Goal: Task Accomplishment & Management: Manage account settings

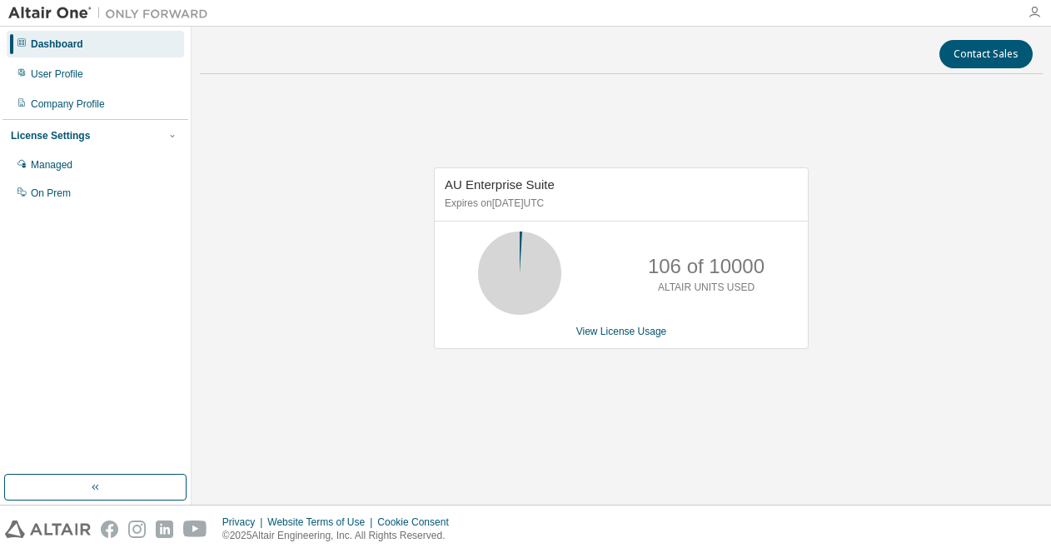
click at [1028, 15] on icon "button" at bounding box center [1034, 12] width 13 height 13
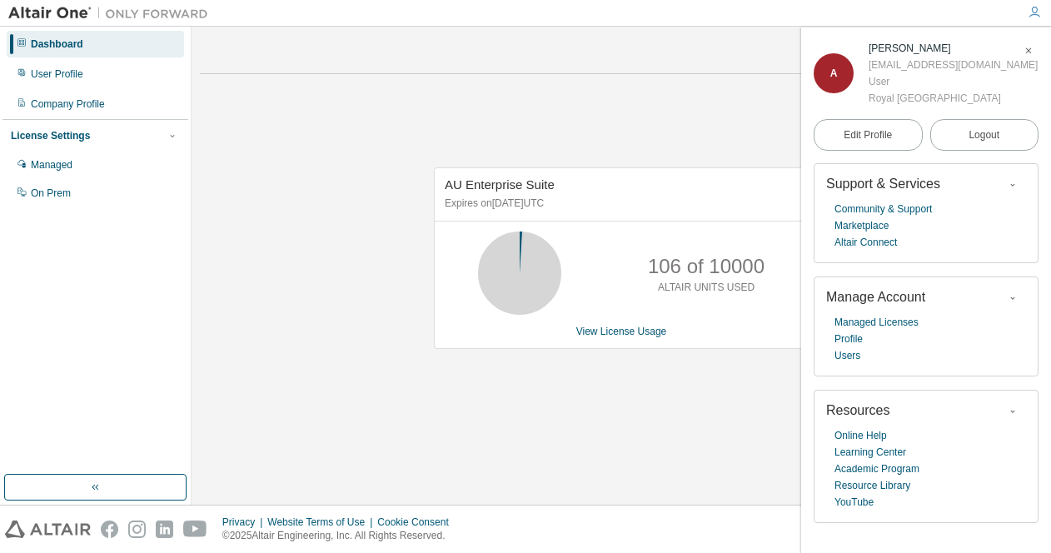
click at [1028, 16] on icon "button" at bounding box center [1034, 12] width 13 height 13
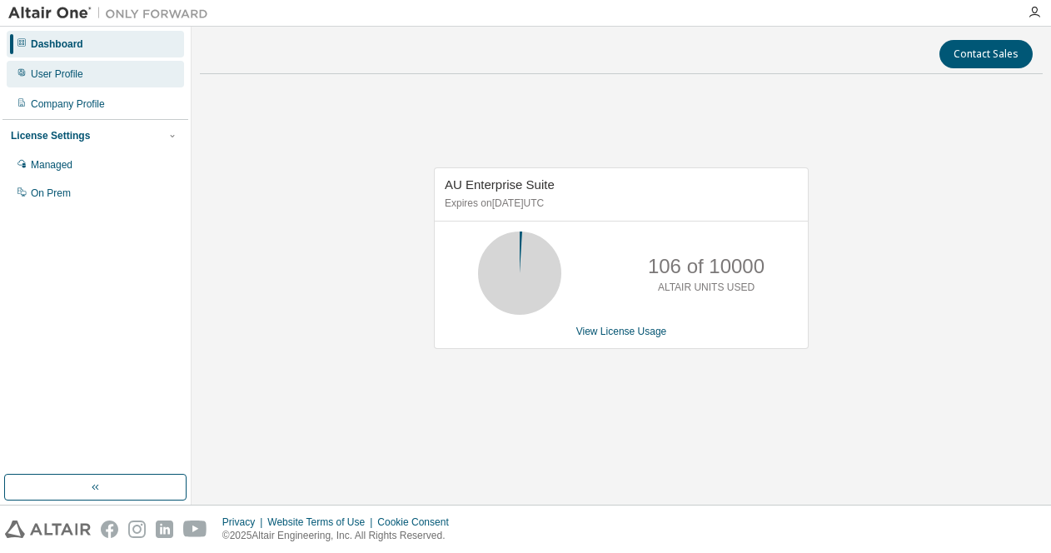
click at [107, 65] on div "User Profile" at bounding box center [95, 74] width 177 height 27
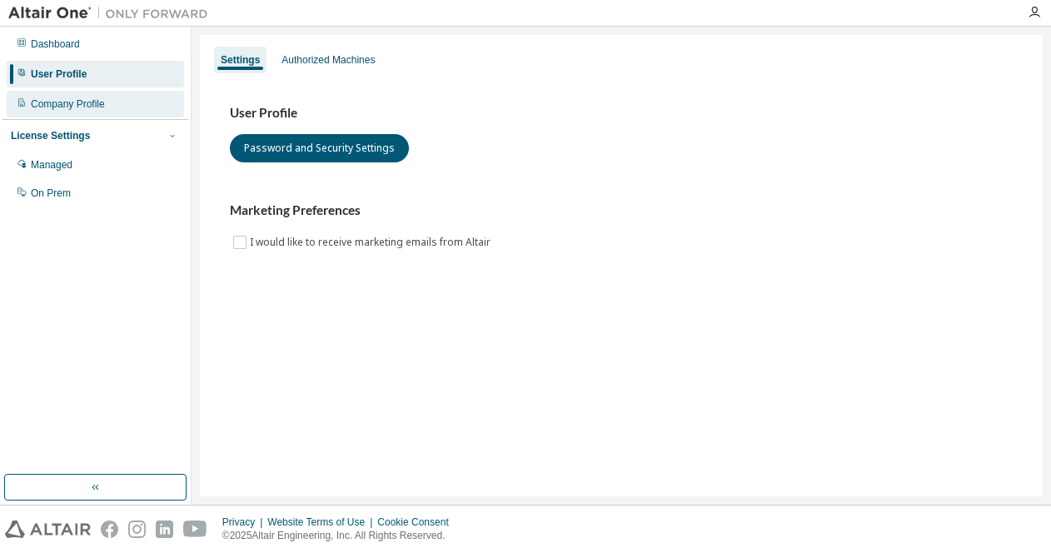
click at [93, 100] on div "Company Profile" at bounding box center [68, 103] width 74 height 13
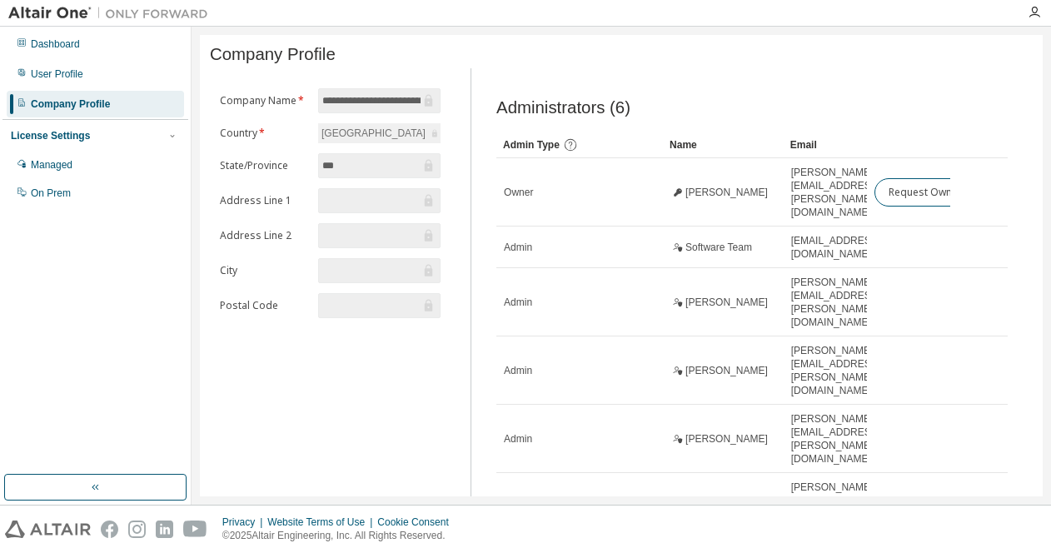
click at [37, 13] on img at bounding box center [112, 13] width 208 height 17
click at [43, 32] on div "Dashboard" at bounding box center [95, 44] width 177 height 27
